Goal: Task Accomplishment & Management: Complete application form

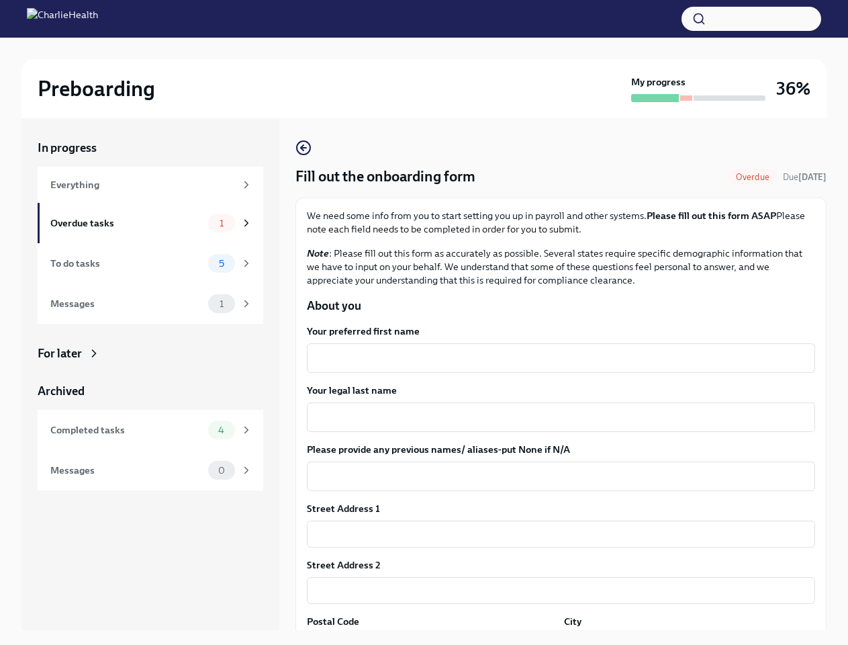
click at [752, 19] on button "button" at bounding box center [752, 19] width 140 height 24
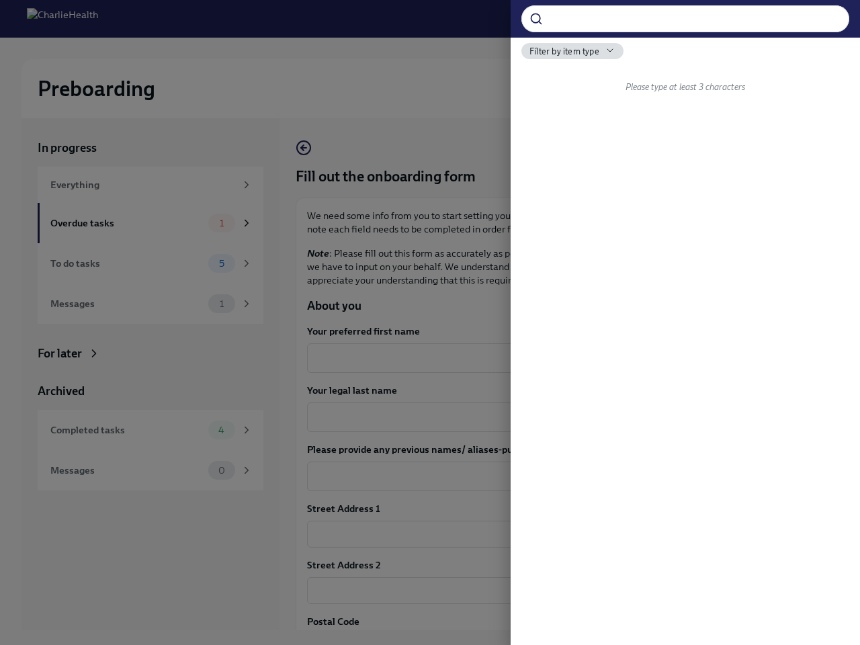
click at [555, 358] on div "​ Filter by item type Please type at least 3 characters" at bounding box center [430, 322] width 860 height 645
click at [555, 417] on div "​ Filter by item type Please type at least 3 characters" at bounding box center [684, 322] width 349 height 645
click at [555, 476] on div "​ Filter by item type Please type at least 3 characters" at bounding box center [684, 322] width 349 height 645
click at [555, 534] on div "​ Filter by item type Please type at least 3 characters" at bounding box center [684, 322] width 349 height 645
click at [555, 590] on div "​ Filter by item type Please type at least 3 characters" at bounding box center [684, 322] width 349 height 645
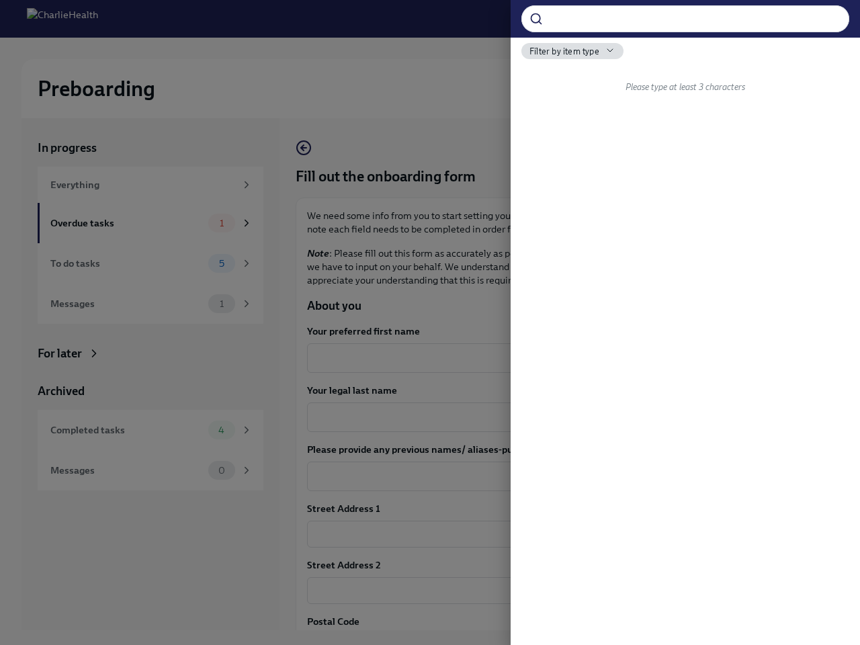
click at [430, 639] on div at bounding box center [430, 322] width 860 height 645
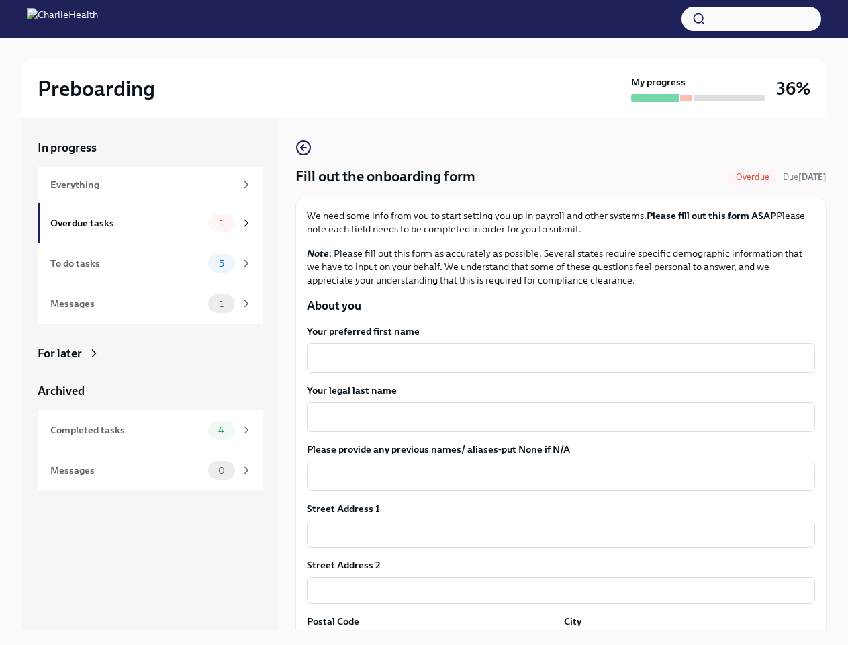
click at [681, 639] on div "In progress Everything Overdue tasks 1 To do tasks 5 Messages 1 For later Archi…" at bounding box center [423, 384] width 805 height 533
